Goal: Task Accomplishment & Management: Manage account settings

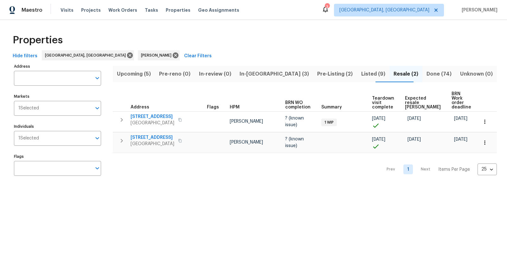
click at [272, 74] on span "In-[GEOGRAPHIC_DATA] (3)" at bounding box center [274, 74] width 70 height 9
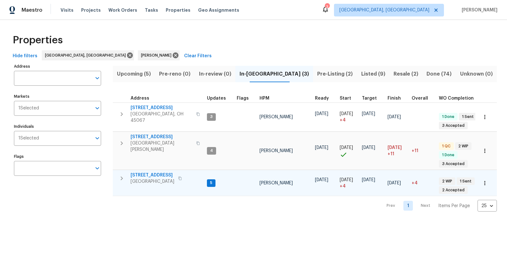
click at [148, 172] on span "[STREET_ADDRESS]" at bounding box center [152, 175] width 44 height 6
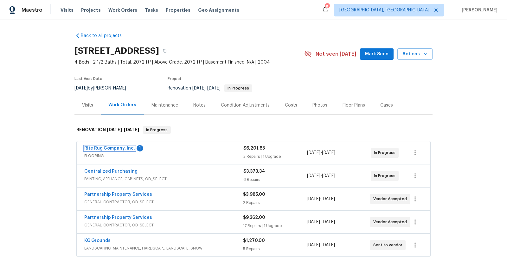
click at [100, 148] on link "Rite Rug Company, Inc." at bounding box center [109, 148] width 51 height 4
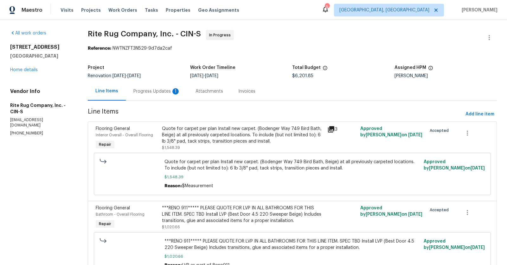
click at [148, 92] on div "Progress Updates 1" at bounding box center [156, 91] width 47 height 6
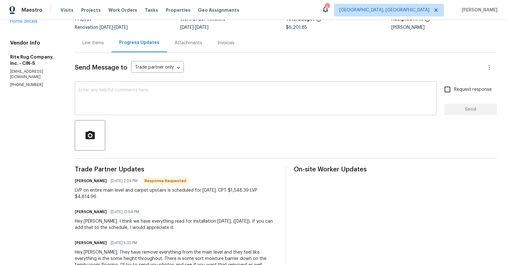
scroll to position [49, 0]
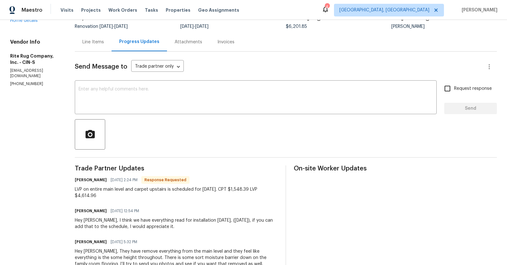
click at [104, 44] on div "Line Items" at bounding box center [93, 42] width 22 height 6
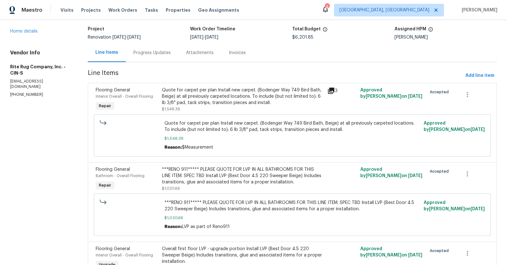
scroll to position [4, 0]
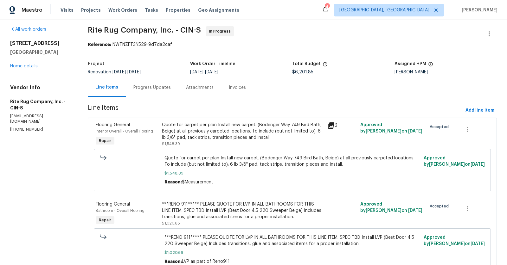
click at [109, 86] on div "Line Items" at bounding box center [106, 87] width 23 height 6
click at [148, 88] on div "Progress Updates" at bounding box center [151, 88] width 37 height 6
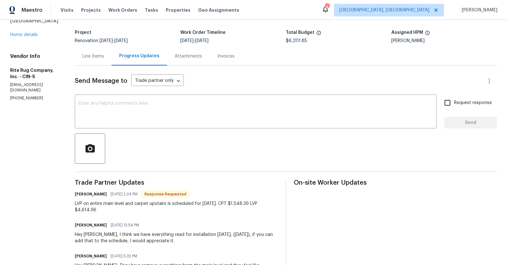
scroll to position [36, 0]
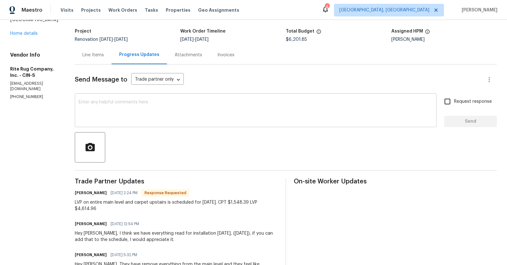
click at [141, 118] on textarea at bounding box center [256, 111] width 354 height 22
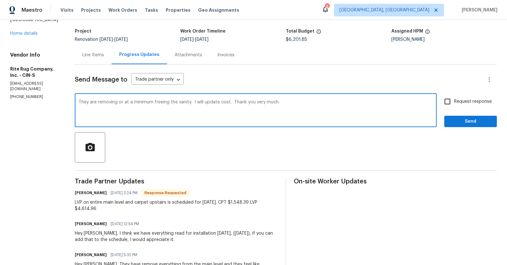
type textarea "They are removing or at a minimum freeing the vanity. I will update cost. Thank…"
click at [464, 127] on button "Send" at bounding box center [470, 122] width 53 height 12
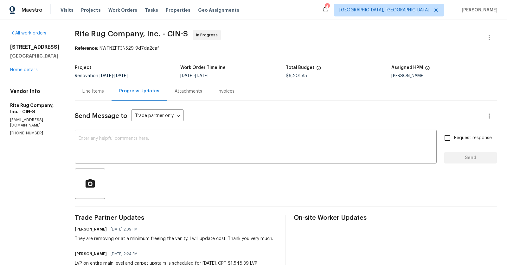
click at [104, 93] on div "Line Items" at bounding box center [93, 91] width 22 height 6
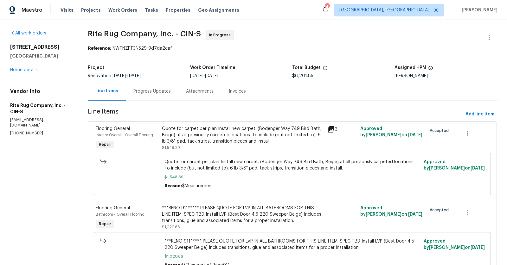
click at [154, 91] on div "Progress Updates" at bounding box center [151, 91] width 37 height 6
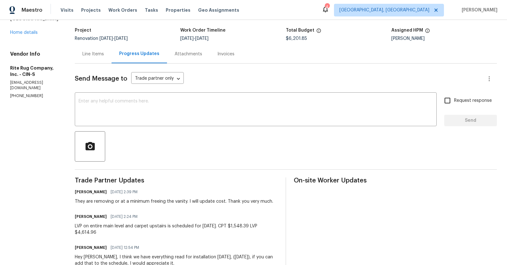
scroll to position [47, 0]
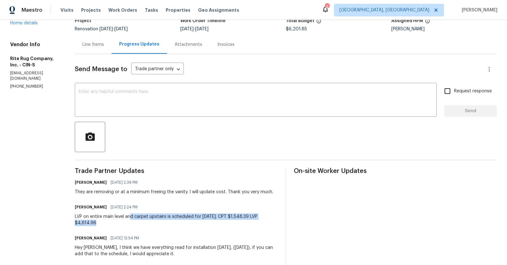
drag, startPoint x: 97, startPoint y: 221, endPoint x: 140, endPoint y: 219, distance: 43.4
click at [140, 219] on div "LVP on entire main level and carpet upstairs is scheduled for tomorrow, 9/18. C…" at bounding box center [176, 220] width 203 height 13
copy div "4,614.96"
click at [102, 46] on div "Line Items" at bounding box center [93, 44] width 22 height 6
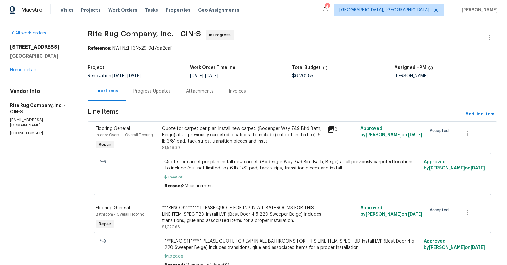
click at [160, 88] on div "Progress Updates" at bounding box center [152, 91] width 53 height 19
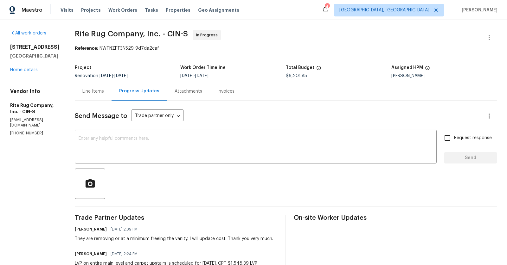
click at [102, 93] on div "Line Items" at bounding box center [93, 91] width 22 height 6
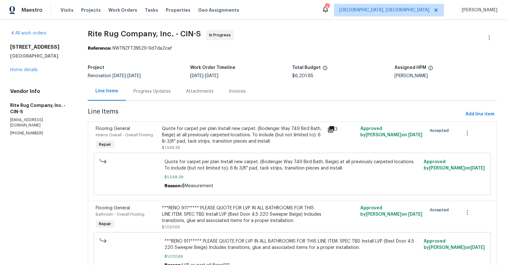
click at [106, 91] on div "Line Items" at bounding box center [106, 91] width 23 height 6
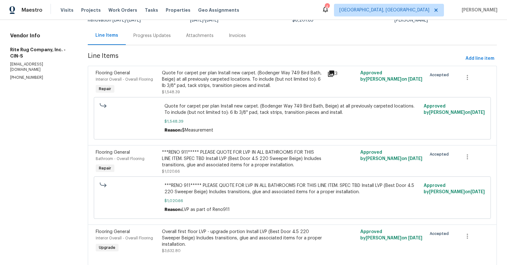
scroll to position [73, 0]
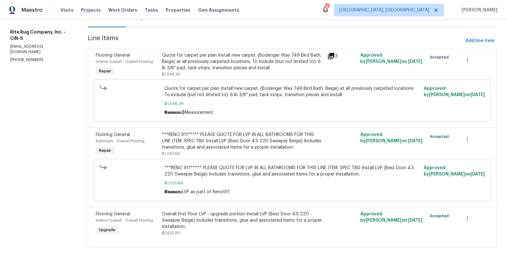
click at [212, 214] on div "Overall first floor LVP - upgrade portion Install LVP (Best Door 4.5 220 Sweepe…" at bounding box center [242, 220] width 161 height 19
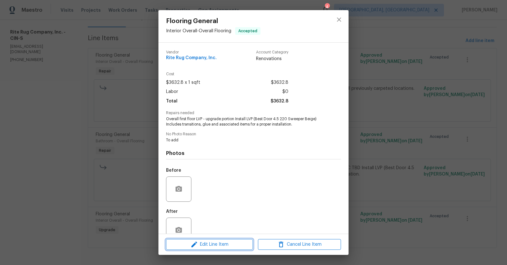
click at [217, 246] on span "Edit Line Item" at bounding box center [209, 245] width 83 height 8
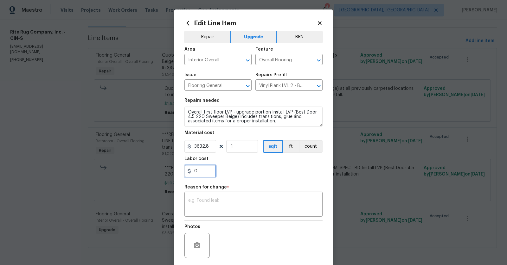
click at [205, 169] on input "0" at bounding box center [200, 171] width 32 height 13
click at [208, 145] on input "3632.8" at bounding box center [200, 146] width 32 height 13
type input "3544.3"
click at [275, 174] on div "0" at bounding box center [253, 171] width 138 height 13
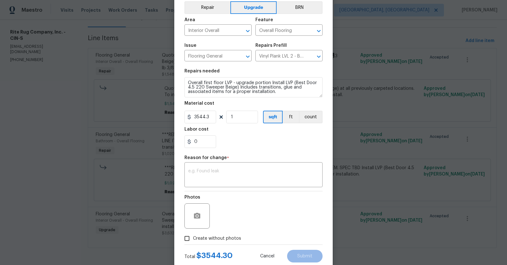
scroll to position [47, 0]
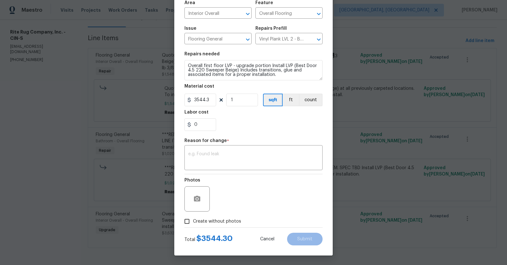
click at [190, 219] on input "Create without photos" at bounding box center [187, 222] width 12 height 12
checkbox input "true"
click at [233, 158] on textarea at bounding box center [253, 158] width 130 height 13
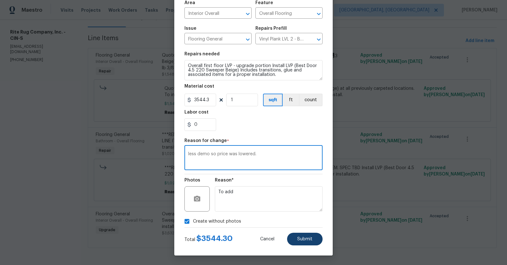
type textarea "less demo so price was lowered."
click at [314, 244] on button "Submit" at bounding box center [304, 239] width 35 height 13
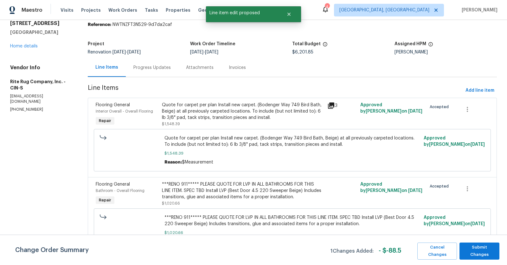
scroll to position [0, 0]
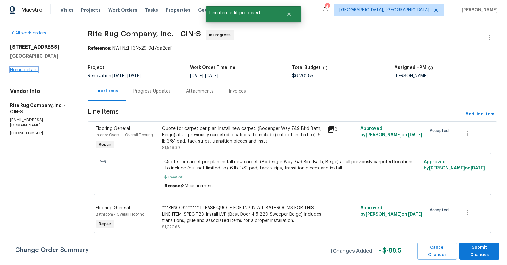
click at [22, 71] on link "Home details" at bounding box center [24, 70] width 28 height 4
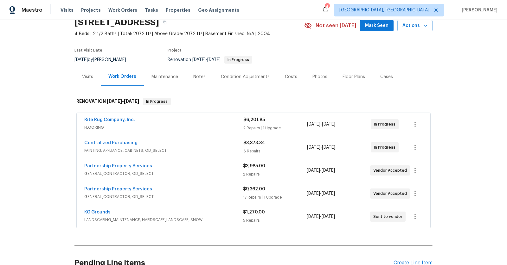
scroll to position [31, 0]
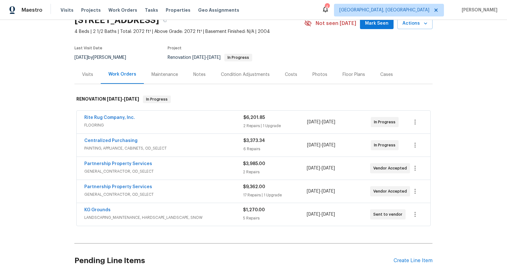
click at [123, 192] on span "GENERAL_CONTRACTOR, OD_SELECT" at bounding box center [163, 195] width 159 height 6
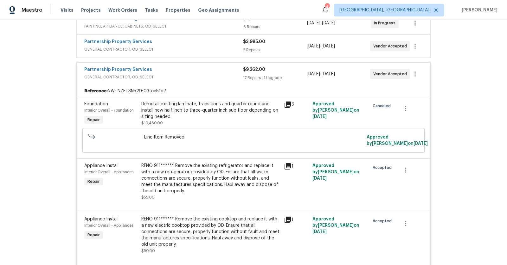
scroll to position [156, 0]
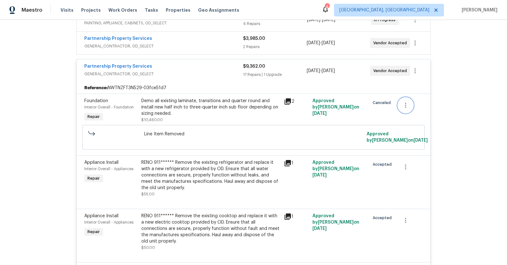
click at [405, 104] on icon "button" at bounding box center [405, 105] width 1 height 5
click at [411, 106] on li "Cancel" at bounding box center [410, 104] width 24 height 10
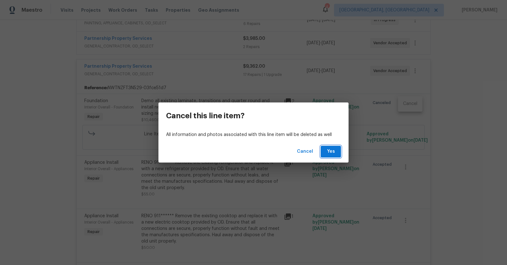
click at [332, 154] on span "Yes" at bounding box center [330, 152] width 10 height 8
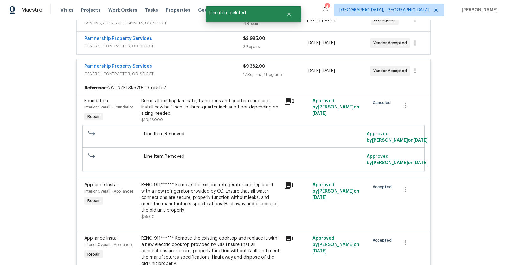
click at [338, 156] on span "Line Item Removed" at bounding box center [253, 157] width 219 height 6
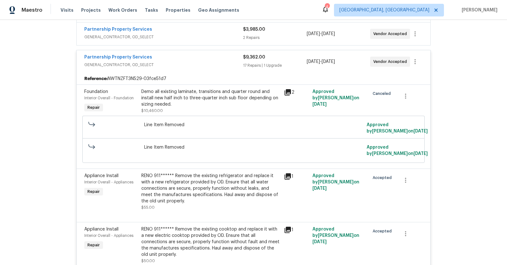
scroll to position [168, 0]
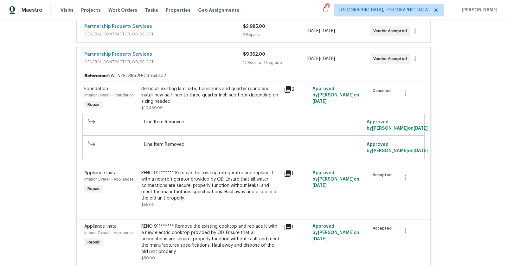
click at [109, 59] on span "GENERAL_CONTRACTOR, OD_SELECT" at bounding box center [163, 62] width 159 height 6
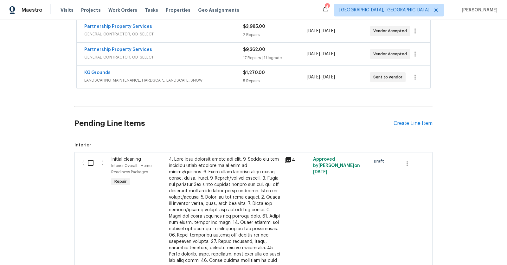
click at [109, 57] on span "GENERAL_CONTRACTOR, OD_SELECT" at bounding box center [163, 57] width 159 height 6
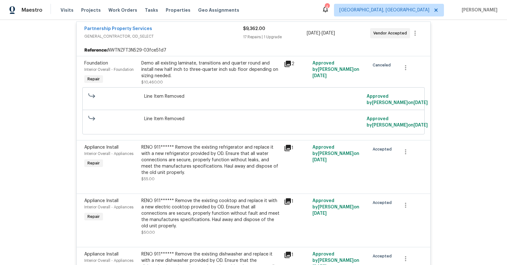
scroll to position [195, 0]
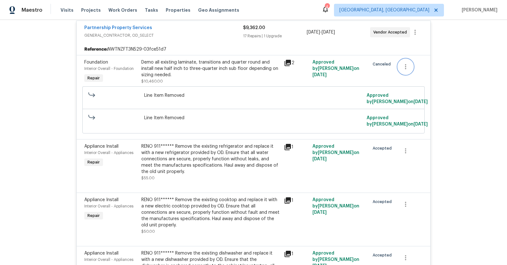
click at [405, 64] on icon "button" at bounding box center [405, 66] width 1 height 5
click at [26, 106] on div at bounding box center [253, 132] width 507 height 265
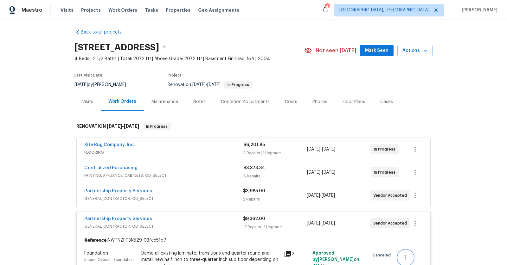
scroll to position [28, 0]
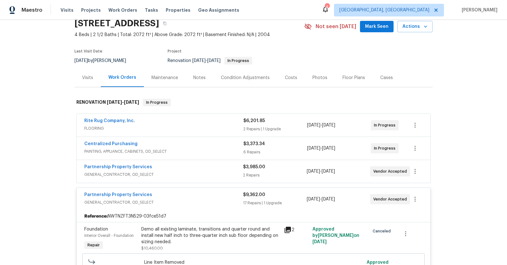
click at [118, 199] on span "GENERAL_CONTRACTOR, OD_SELECT" at bounding box center [163, 202] width 159 height 6
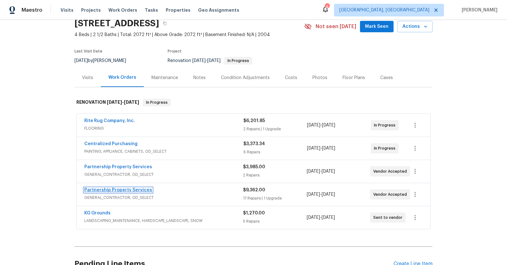
click at [117, 188] on link "Partnership Property Services" at bounding box center [118, 190] width 68 height 4
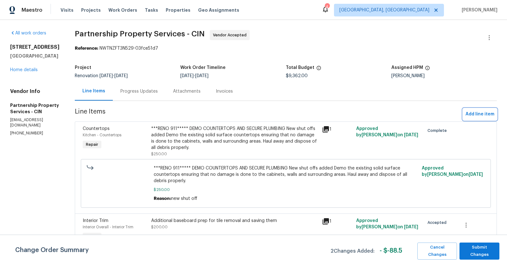
click at [470, 115] on span "Add line item" at bounding box center [479, 114] width 29 height 8
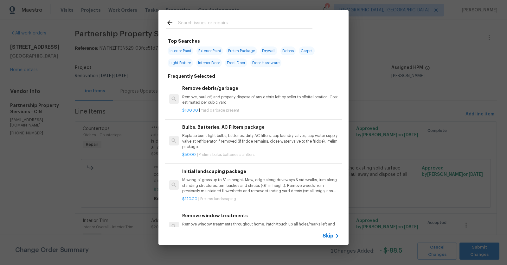
click at [270, 23] on input "text" at bounding box center [245, 23] width 134 height 9
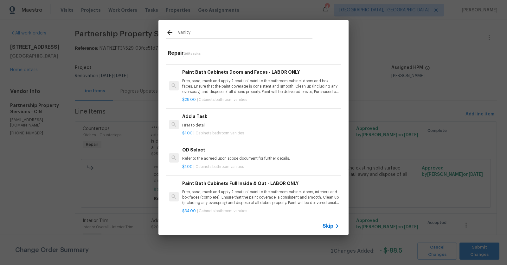
scroll to position [701, 0]
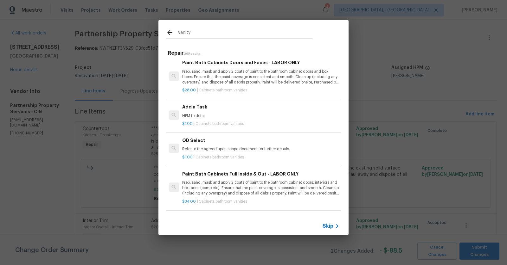
type input "vanity"
click at [211, 109] on div "Add a Task HPM to detail" at bounding box center [260, 111] width 157 height 15
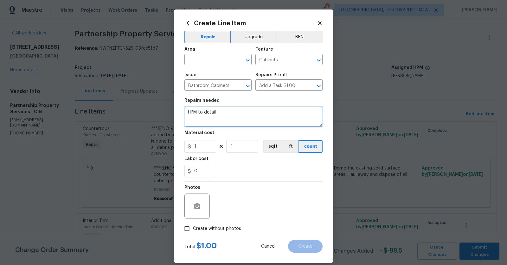
click at [229, 112] on textarea "HPM to detail" at bounding box center [253, 117] width 138 height 20
click at [196, 115] on textarea "Reemove for flooring installation and reinstall when complete. Need new shutoff…" at bounding box center [253, 117] width 138 height 20
click at [193, 114] on textarea "Reemove for flooring installation and reinstall when complete. Needs new shutof…" at bounding box center [253, 117] width 138 height 20
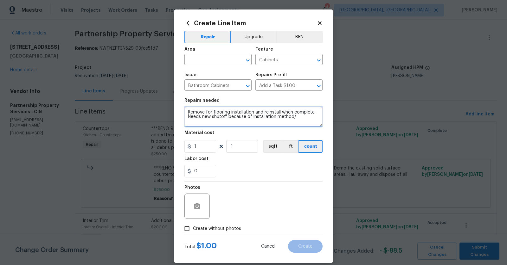
click at [186, 112] on textarea "Remove for flooring installation and reinstall when complete. Needs new shutoff…" at bounding box center [253, 117] width 138 height 20
click at [189, 111] on textarea "Reno 911****Remove for flooring installation and reinstall when complete. Needs…" at bounding box center [253, 117] width 138 height 20
click at [215, 122] on textarea "****Reno 911****Remove for flooring installation and reinstall when complete. N…" at bounding box center [253, 117] width 138 height 20
type textarea "****Reno 911****Remove for flooring installation and reinstall when complete. N…"
click at [205, 140] on figure "Material cost 1 1 sqft ft count" at bounding box center [253, 142] width 138 height 22
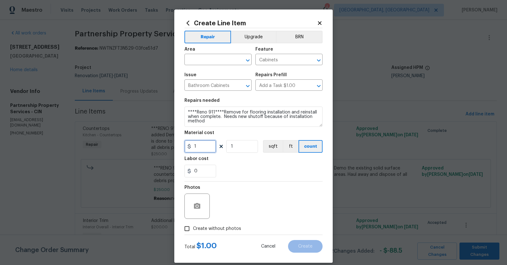
click at [204, 146] on input "1" at bounding box center [200, 146] width 32 height 13
type input "50"
click at [207, 173] on input "0" at bounding box center [200, 171] width 32 height 13
type input "100"
click at [188, 226] on input "Create without photos" at bounding box center [187, 229] width 12 height 12
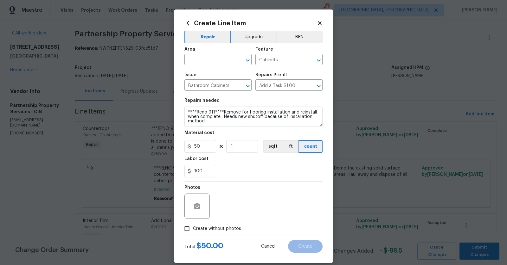
checkbox input "true"
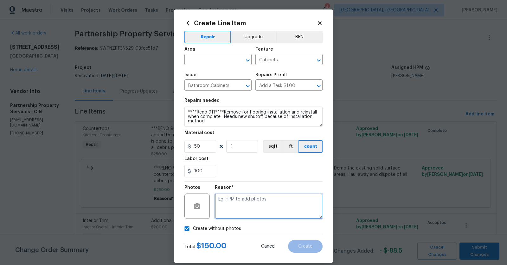
click at [243, 210] on textarea at bounding box center [269, 206] width 108 height 25
type textarea "to add"
click at [208, 62] on input "text" at bounding box center [208, 60] width 49 height 10
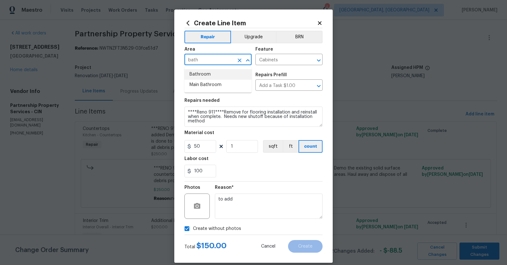
click at [210, 74] on li "Bathroom" at bounding box center [217, 74] width 67 height 10
type input "Bathroom"
click at [312, 242] on button "Create" at bounding box center [305, 246] width 35 height 13
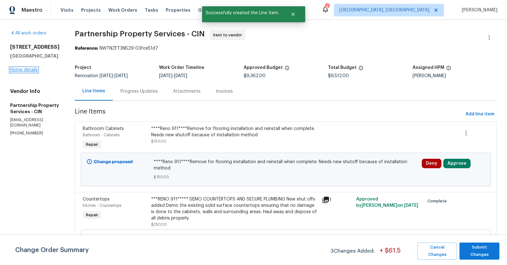
click at [26, 69] on link "Home details" at bounding box center [24, 70] width 28 height 4
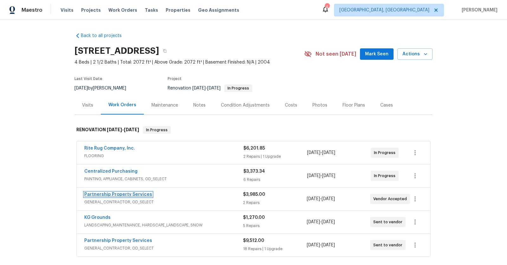
click at [126, 195] on link "Partnership Property Services" at bounding box center [118, 194] width 68 height 4
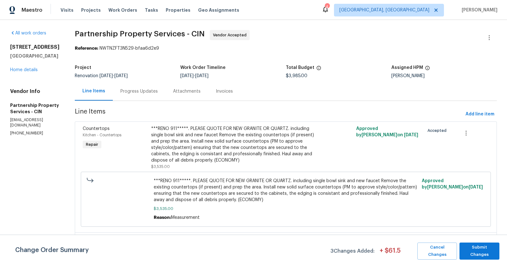
scroll to position [32, 0]
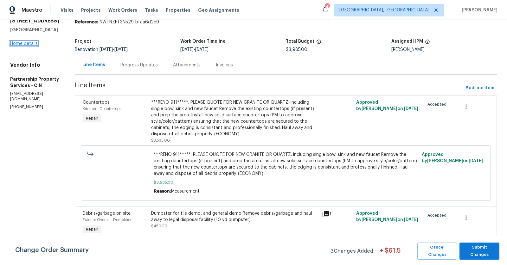
click at [27, 41] on link "Home details" at bounding box center [24, 43] width 28 height 4
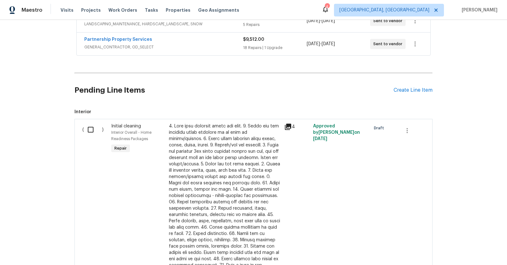
scroll to position [194, 0]
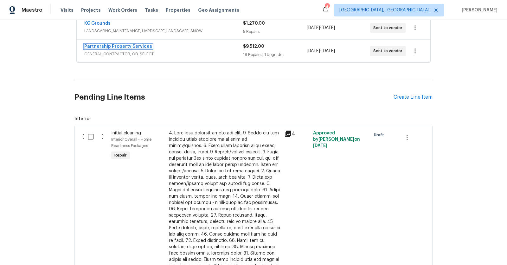
click at [133, 46] on link "Partnership Property Services" at bounding box center [118, 46] width 68 height 4
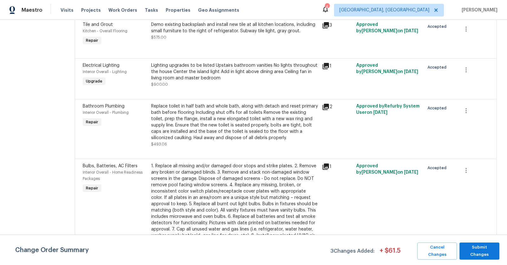
scroll to position [982, 0]
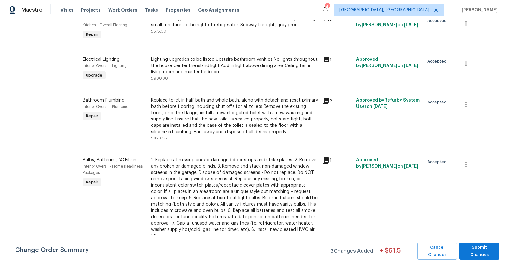
click at [285, 75] on div "Lighting upgrades to be listed Upstairs bathroom vanities No lights throughout …" at bounding box center [234, 65] width 167 height 19
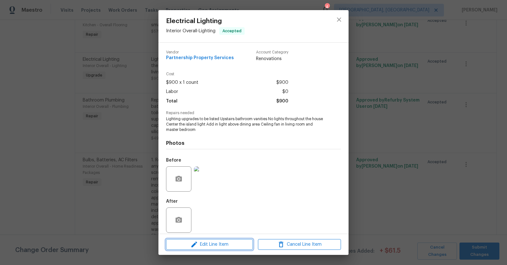
click at [218, 246] on span "Edit Line Item" at bounding box center [209, 245] width 83 height 8
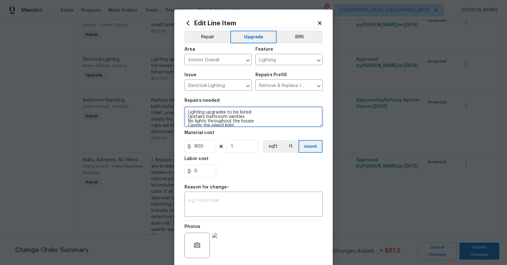
click at [195, 122] on textarea "Lighting upgrades to be listed Upstairs bathroom vanities No lights throughout …" at bounding box center [253, 117] width 138 height 20
click at [189, 116] on textarea "Lighting upgrades to be listed Upstairs bathroom vanities new lights throughout…" at bounding box center [253, 117] width 138 height 20
click at [255, 117] on textarea "Lighting upgrades to be listed Upstairs bathroom vanities new lights throughout…" at bounding box center [253, 117] width 138 height 20
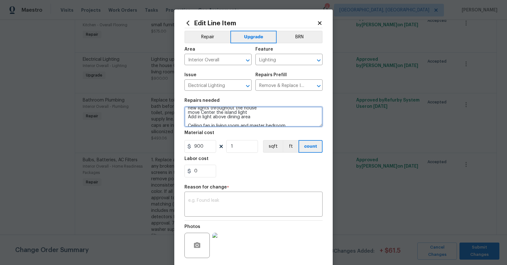
click at [266, 116] on textarea "Lighting upgrades to be listed Upstairs bathroom vanities new lights throughout…" at bounding box center [253, 117] width 138 height 20
click at [253, 116] on textarea "Lighting upgrades to be listed Upstairs bathroom vanities new lights throughout…" at bounding box center [253, 117] width 138 height 20
click at [258, 117] on textarea "Lighting upgrades to be listed Upstairs bathroom vanities new lights throughout…" at bounding box center [253, 117] width 138 height 20
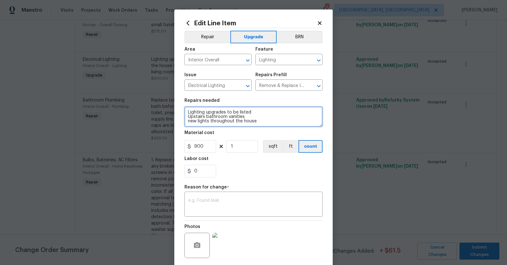
click at [268, 112] on textarea "Lighting upgrades to be listed Upstairs bathroom vanities new lights throughout…" at bounding box center [253, 117] width 138 height 20
click at [264, 125] on textarea "Lighting upgrades to be listed Upstairs bathroom vanities new lights throughout…" at bounding box center [253, 117] width 138 height 20
click at [253, 115] on textarea "Lighting upgrades to be listed Upstairs bathroom vanities new lights throughout…" at bounding box center [253, 117] width 138 height 20
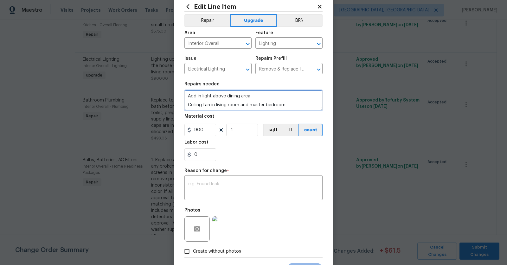
scroll to position [0, 0]
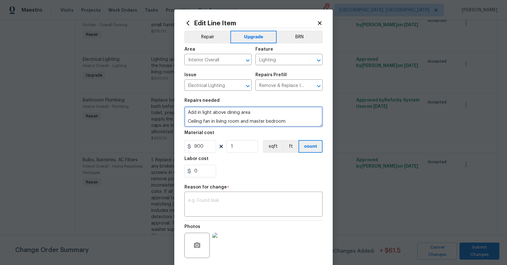
type textarea "Lighting upgrades to be listed Upstairs bathroom vanities new lights throughout…"
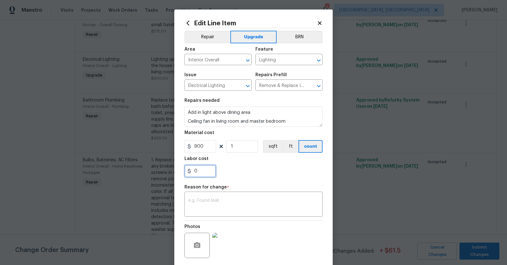
click at [203, 171] on input "0" at bounding box center [200, 171] width 32 height 13
type input "100"
click at [247, 183] on div "Repair Upgrade BRN Area Interior Overall ​ Feature Lighting ​ Issue Electrical …" at bounding box center [253, 151] width 138 height 246
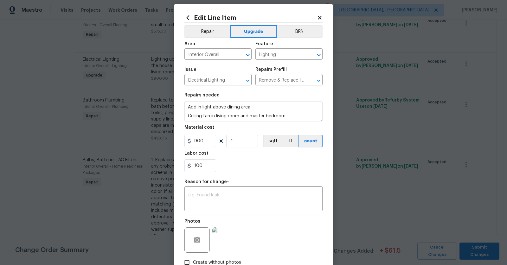
scroll to position [8, 0]
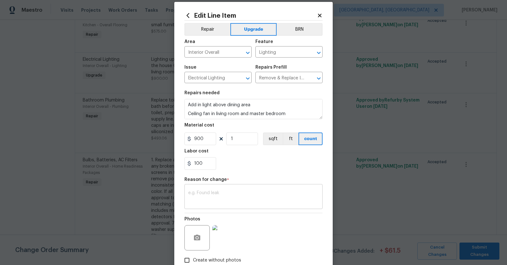
click at [243, 197] on textarea at bounding box center [253, 197] width 130 height 13
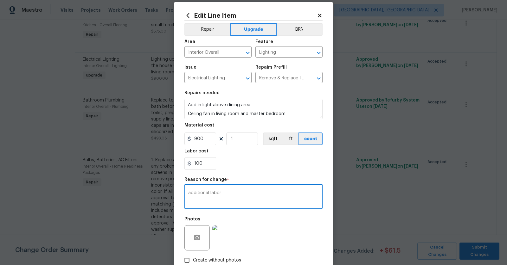
type textarea "additional labor"
click at [297, 246] on div "Photos" at bounding box center [253, 233] width 138 height 41
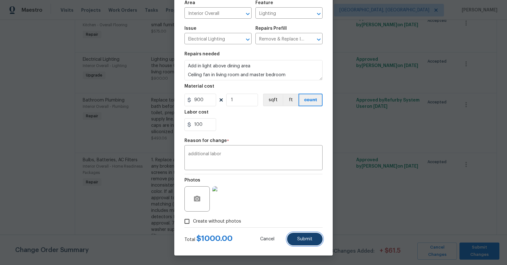
click at [303, 239] on span "Submit" at bounding box center [304, 239] width 15 height 5
type textarea "Lighting upgrades to be listed Upstairs bathroom vanities No lights throughout …"
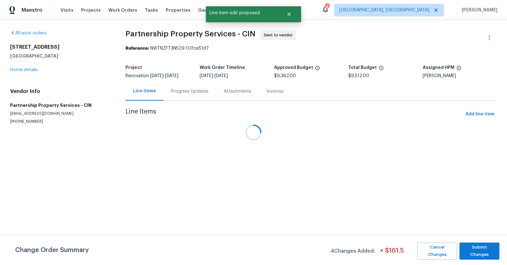
scroll to position [0, 0]
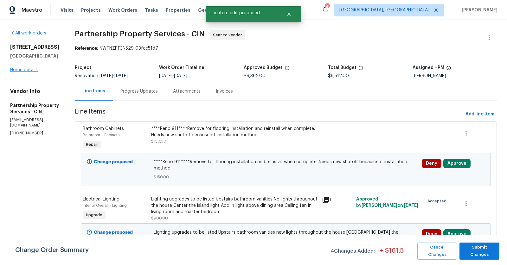
click at [29, 69] on link "Home details" at bounding box center [24, 70] width 28 height 4
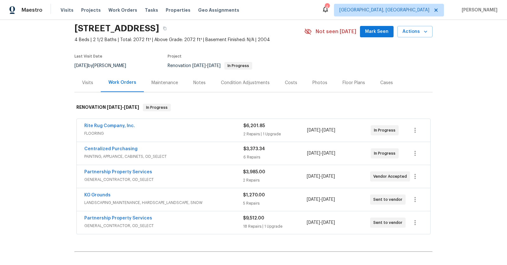
scroll to position [23, 0]
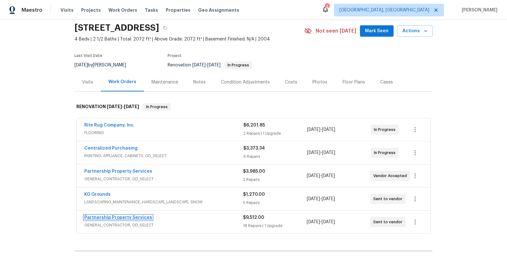
click at [112, 216] on link "Partnership Property Services" at bounding box center [118, 218] width 68 height 4
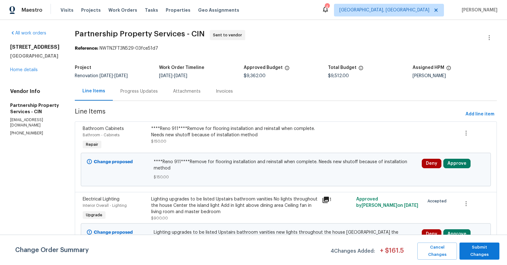
click at [29, 66] on div "6107 Driftwood Ct Maineville, OH 45039 Home details" at bounding box center [34, 58] width 49 height 29
click at [30, 68] on link "Home details" at bounding box center [24, 70] width 28 height 4
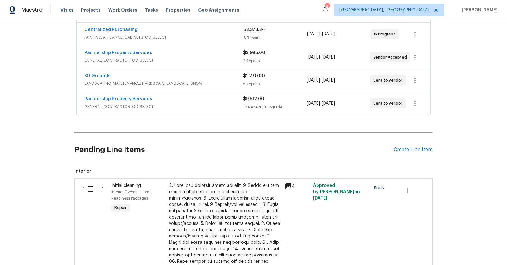
scroll to position [159, 0]
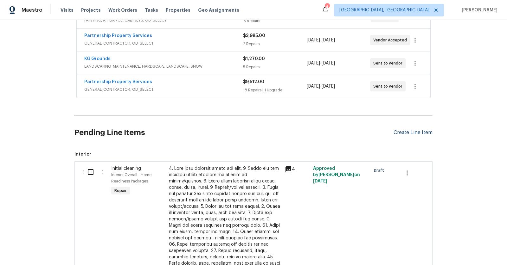
click at [410, 131] on div "Create Line Item" at bounding box center [412, 133] width 39 height 6
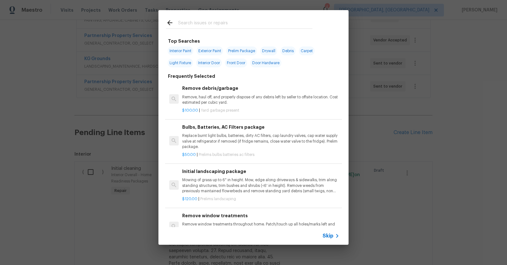
click at [317, 19] on div at bounding box center [238, 22] width 161 height 25
click at [284, 21] on input "text" at bounding box center [245, 23] width 134 height 9
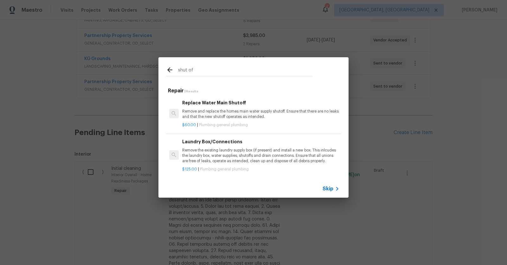
type input "shut off"
click at [220, 104] on h6 "Replace Water Main Shutoff" at bounding box center [260, 102] width 157 height 7
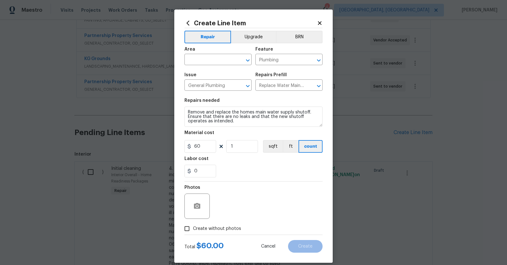
click at [203, 165] on div "Labor cost" at bounding box center [253, 161] width 138 height 8
click at [202, 171] on input "0" at bounding box center [200, 171] width 32 height 13
type input "100"
click at [220, 56] on input "text" at bounding box center [208, 60] width 49 height 10
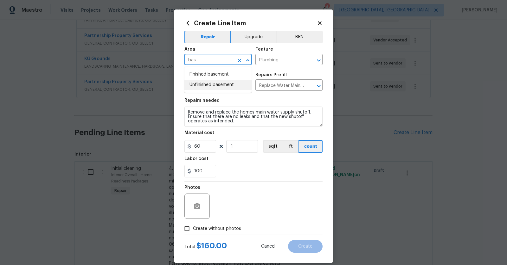
click at [216, 85] on li "Unfinished basement" at bounding box center [217, 85] width 67 height 10
type input "Unfinished basement"
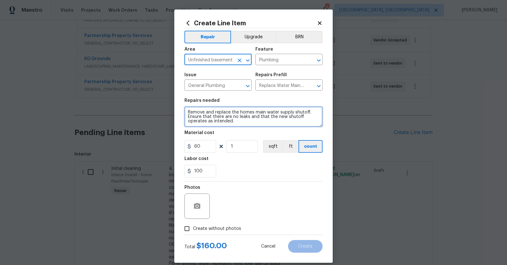
click at [186, 112] on textarea "Remove and replace the homes main water supply shutoff. Ensure that there are n…" at bounding box center [253, 117] width 138 height 20
click at [262, 109] on textarea "Replace leaking water Main Shutoff Remove and replace the homes main water supp…" at bounding box center [253, 117] width 138 height 20
click at [264, 112] on textarea "Replace leaking water Main Shutoff Remove and replace the homes main water supp…" at bounding box center [253, 117] width 138 height 20
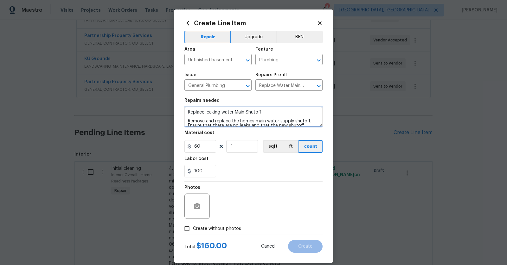
type textarea "Replace leaking water Main Shutoff Remove and replace the homes main water supp…"
click at [184, 232] on input "Create without photos" at bounding box center [187, 229] width 12 height 12
checkbox input "true"
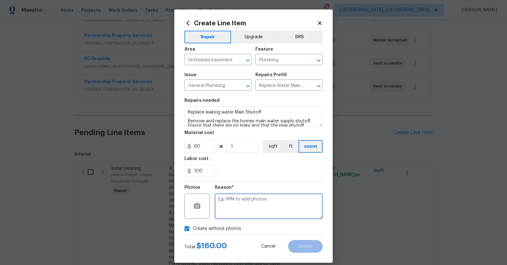
click at [243, 194] on textarea at bounding box center [269, 206] width 108 height 25
type textarea "to add"
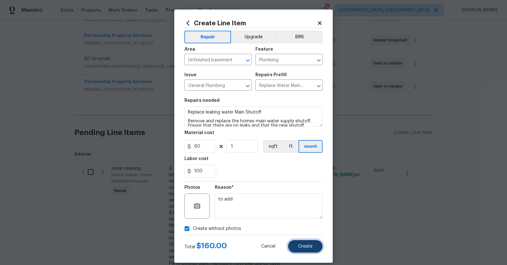
click at [309, 244] on span "Create" at bounding box center [305, 246] width 14 height 5
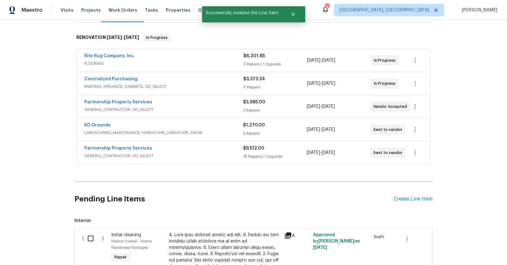
scroll to position [159, 0]
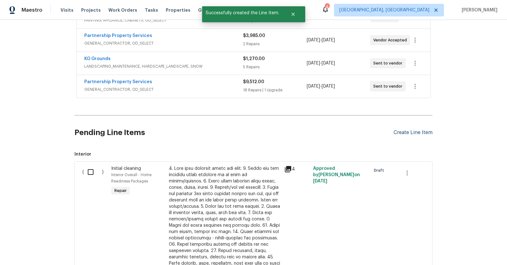
click at [414, 132] on div "Create Line Item" at bounding box center [412, 133] width 39 height 6
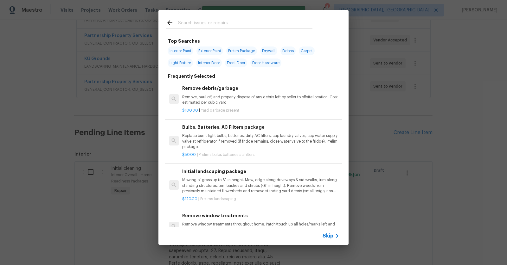
click at [242, 28] on input "text" at bounding box center [245, 23] width 134 height 9
type input "softene"
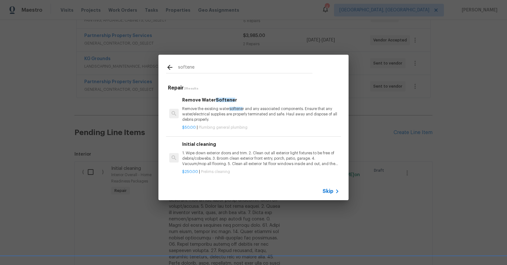
click at [219, 111] on p "Remove the existing water softene r and any associated components. Ensure that …" at bounding box center [260, 114] width 157 height 16
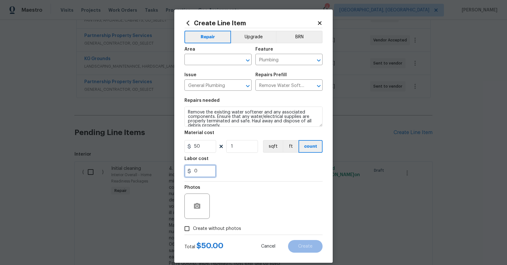
click at [208, 167] on input "0" at bounding box center [200, 171] width 32 height 13
type input "50"
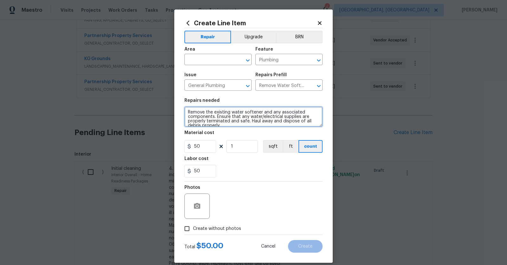
click at [186, 110] on textarea "Remove the existing water softener and any associated components. Ensure that a…" at bounding box center [253, 117] width 138 height 20
click at [196, 110] on textarea "Remove the existing water softener and any associated components. Ensure that a…" at bounding box center [253, 117] width 138 height 20
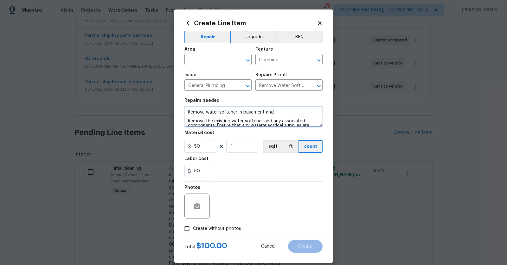
click at [188, 116] on textarea "Remove water softener in basement and Remove the existing water softener and an…" at bounding box center [253, 117] width 138 height 20
click at [188, 113] on textarea "Remove water softener in basement and Remove the existing water softener and an…" at bounding box center [253, 117] width 138 height 20
click at [222, 113] on textarea "disconnect and Remove water softener in basement and Remove the existing water …" at bounding box center [253, 117] width 138 height 20
click at [310, 114] on textarea "disconnect and remove water softener in basement and Remove the existing water …" at bounding box center [253, 117] width 138 height 20
click at [213, 115] on textarea "disconnect and remove water softener in basement Remove the existing water soft…" at bounding box center [253, 117] width 138 height 20
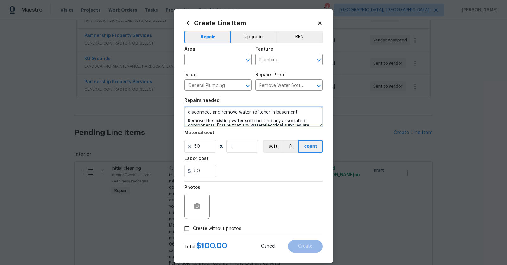
click at [211, 112] on textarea "disconnect and remove water softener in basement Remove the existing water soft…" at bounding box center [253, 117] width 138 height 20
type textarea "disconnect, cap and remove water softener in basement Remove the existing water…"
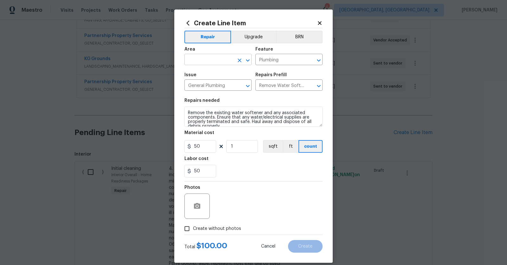
click at [222, 56] on input "text" at bounding box center [208, 60] width 49 height 10
click at [220, 87] on li "Unfinished basement" at bounding box center [217, 85] width 67 height 10
type input "Unfinished basement"
click at [212, 230] on span "Create without photos" at bounding box center [217, 229] width 48 height 7
click at [193, 230] on input "Create without photos" at bounding box center [187, 229] width 12 height 12
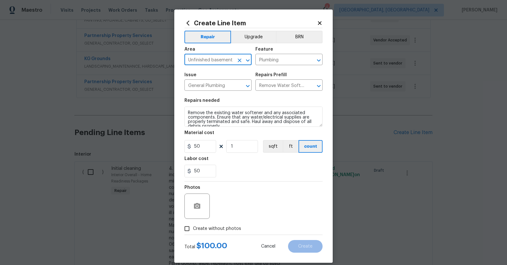
checkbox input "true"
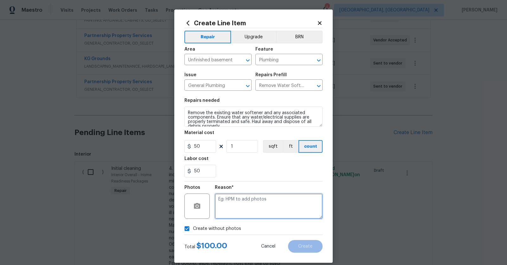
click at [259, 211] on textarea at bounding box center [269, 206] width 108 height 25
type textarea "to add"
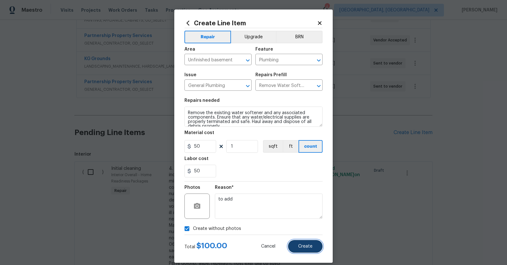
click at [309, 250] on button "Create" at bounding box center [305, 246] width 35 height 13
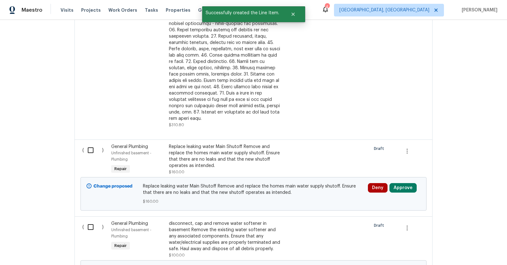
scroll to position [377, 0]
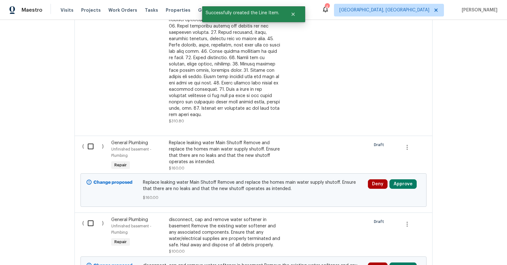
click at [90, 140] on input "checkbox" at bounding box center [93, 146] width 18 height 13
checkbox input "true"
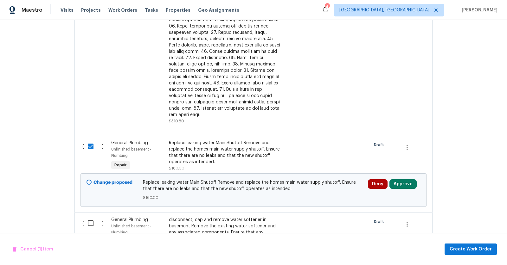
click at [92, 217] on input "checkbox" at bounding box center [93, 223] width 18 height 13
checkbox input "true"
click at [468, 251] on span "Create Work Order" at bounding box center [470, 250] width 42 height 8
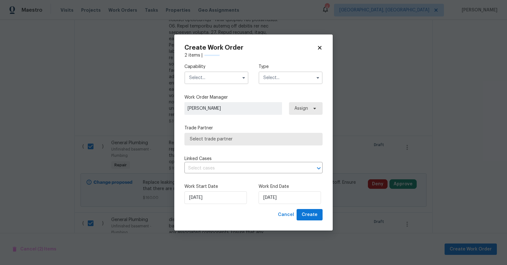
checkbox input "false"
click at [237, 78] on input "text" at bounding box center [216, 78] width 64 height 13
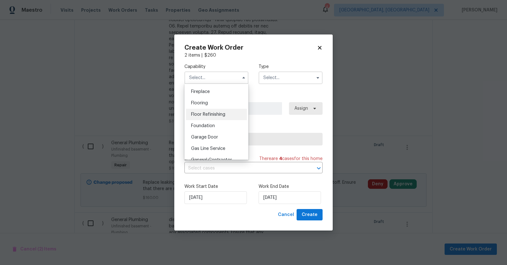
scroll to position [235, 0]
click at [218, 160] on span "General Contractor" at bounding box center [211, 159] width 41 height 4
type input "General Contractor"
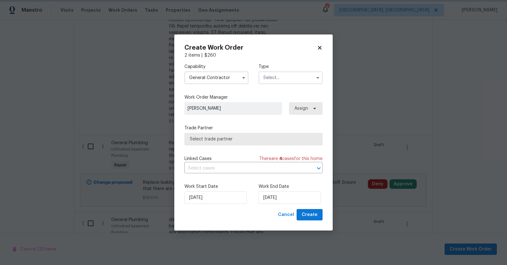
scroll to position [252, 0]
click at [276, 79] on input "text" at bounding box center [290, 78] width 64 height 13
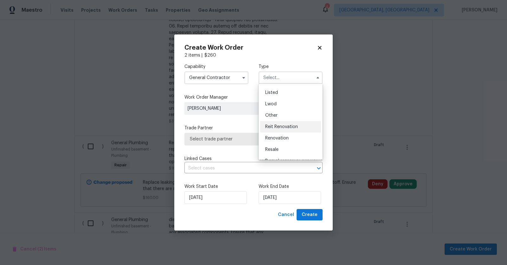
scroll to position [75, 0]
click at [275, 118] on span "Renovation" at bounding box center [276, 119] width 23 height 4
type input "Renovation"
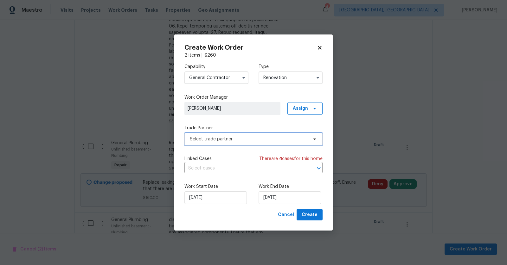
click at [261, 139] on span "Select trade partner" at bounding box center [249, 139] width 118 height 6
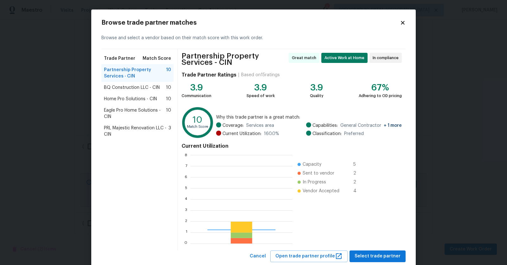
scroll to position [89, 102]
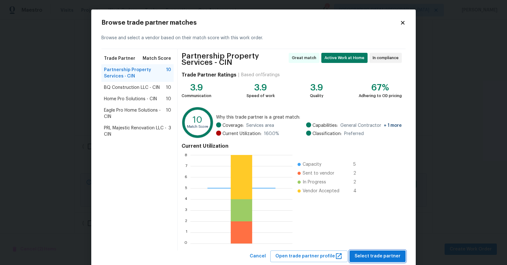
click at [369, 256] on span "Select trade partner" at bounding box center [377, 257] width 46 height 8
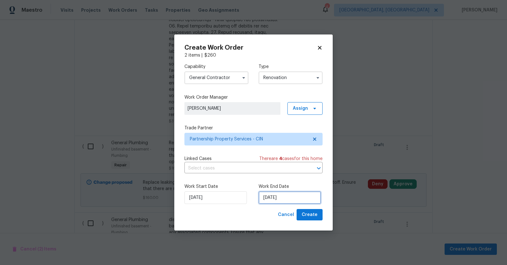
click at [288, 198] on input "9/17/2025" at bounding box center [289, 198] width 62 height 13
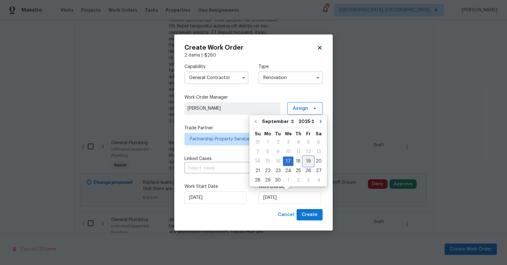
click at [308, 159] on div "19" at bounding box center [308, 161] width 10 height 9
type input "9/19/2025"
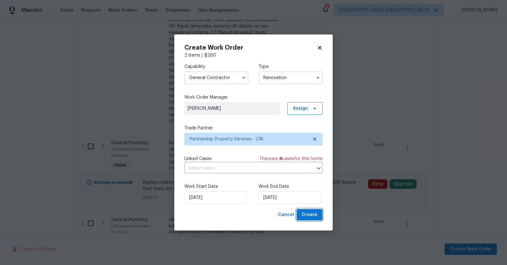
click at [310, 210] on button "Create" at bounding box center [309, 215] width 26 height 12
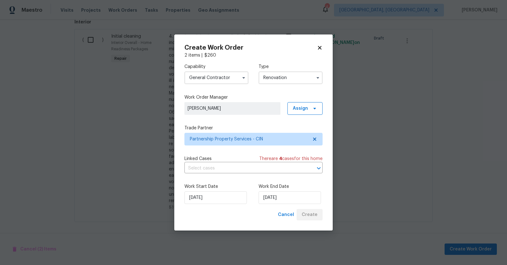
scroll to position [306, 0]
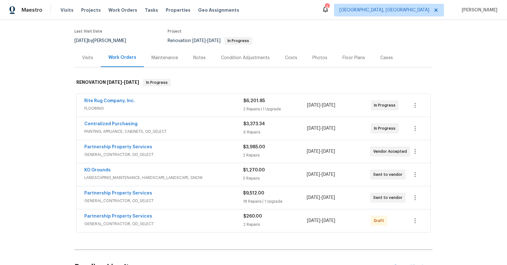
scroll to position [52, 0]
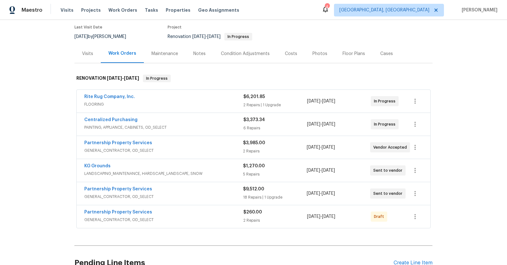
click at [135, 207] on div "Partnership Property Services GENERAL_CONTRACTOR, OD_SELECT $260.00 2 Repairs 9…" at bounding box center [253, 216] width 353 height 23
click at [415, 215] on icon "button" at bounding box center [414, 216] width 1 height 5
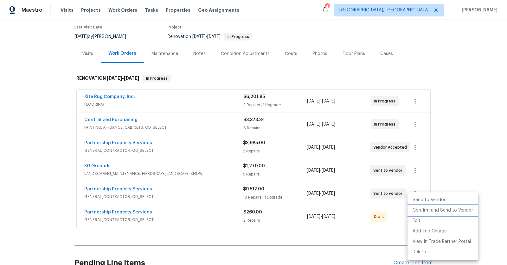
click at [436, 213] on li "Confirm and Send to Vendor" at bounding box center [442, 210] width 71 height 10
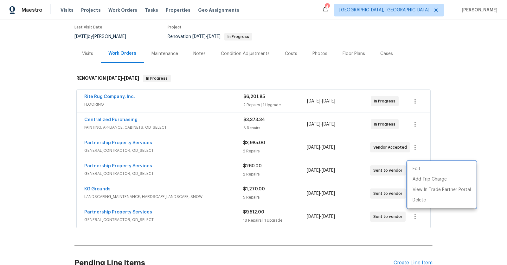
click at [118, 209] on div at bounding box center [253, 132] width 507 height 265
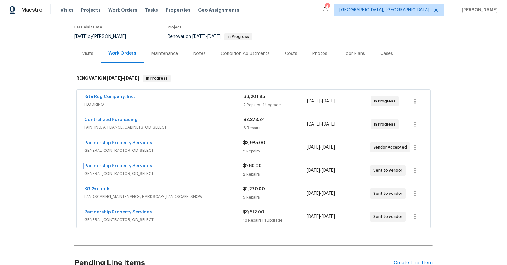
click at [119, 164] on link "Partnership Property Services" at bounding box center [118, 166] width 68 height 4
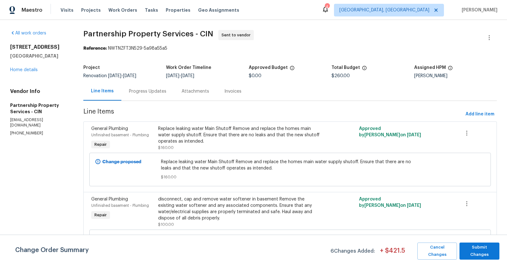
click at [166, 92] on div "Progress Updates" at bounding box center [147, 91] width 37 height 6
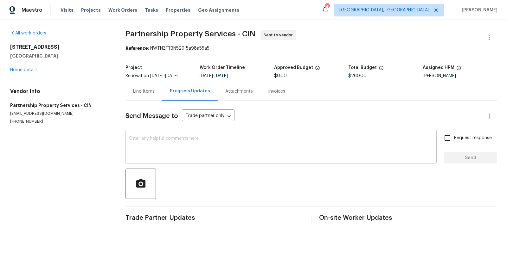
click at [177, 144] on textarea at bounding box center [280, 147] width 303 height 22
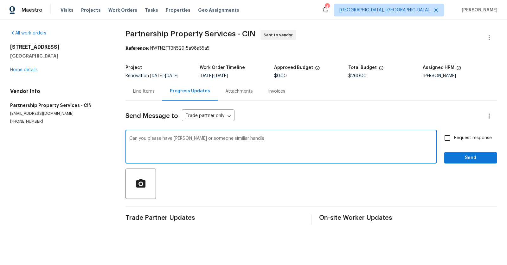
click at [217, 140] on textarea "Can you please have Terry or someone similiar handle" at bounding box center [280, 147] width 303 height 22
click at [233, 138] on textarea "Can you please have Terry or someone similar iliar handle" at bounding box center [280, 147] width 303 height 22
click at [255, 139] on textarea "Can you please have Terry or someone similar handle" at bounding box center [280, 147] width 303 height 22
type textarea "Can you please have Terry or someone similar handle the water main shutoff repl…"
click at [448, 136] on input "Request response" at bounding box center [446, 137] width 13 height 13
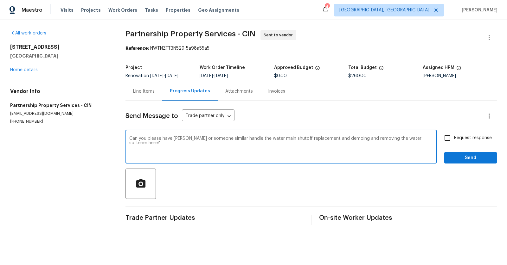
checkbox input "true"
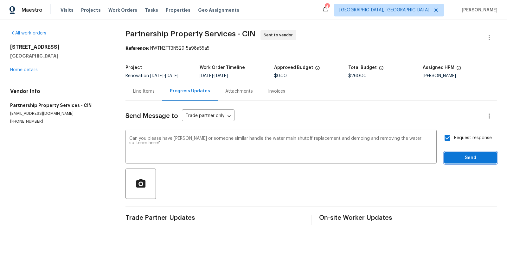
click at [459, 159] on span "Send" at bounding box center [470, 158] width 42 height 8
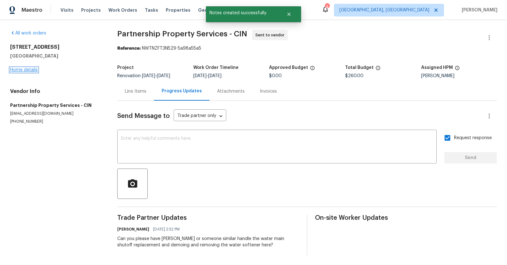
click at [21, 69] on link "Home details" at bounding box center [24, 70] width 28 height 4
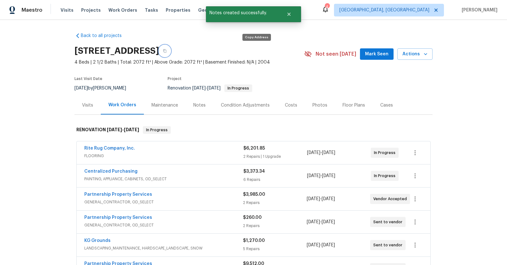
click at [166, 50] on icon "button" at bounding box center [164, 50] width 3 height 3
